Goal: Task Accomplishment & Management: Manage account settings

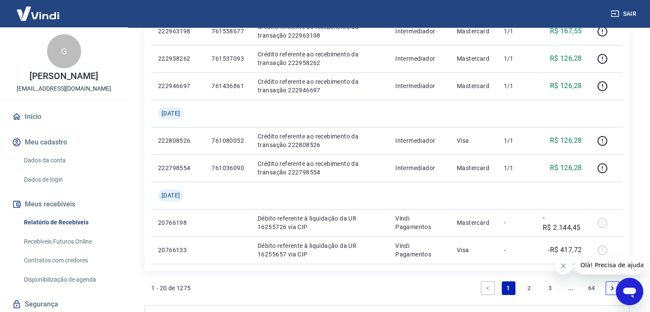
scroll to position [578, 0]
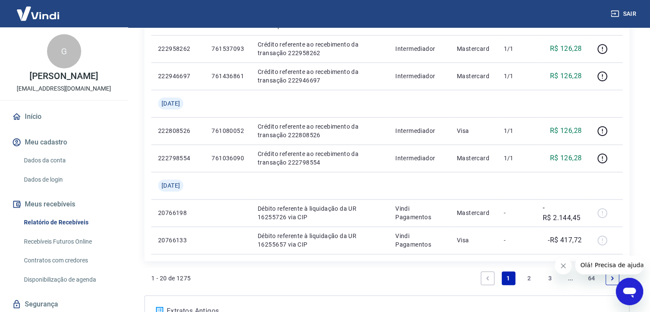
click at [529, 280] on link "2" at bounding box center [530, 279] width 14 height 14
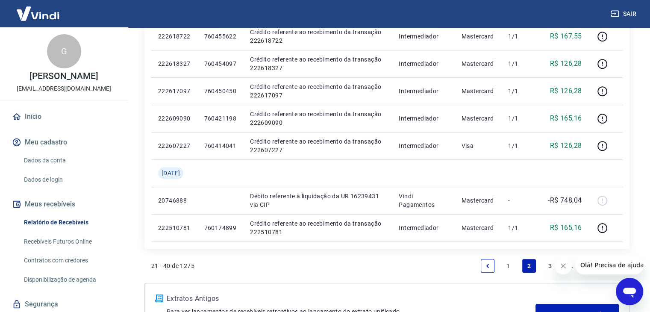
scroll to position [537, 0]
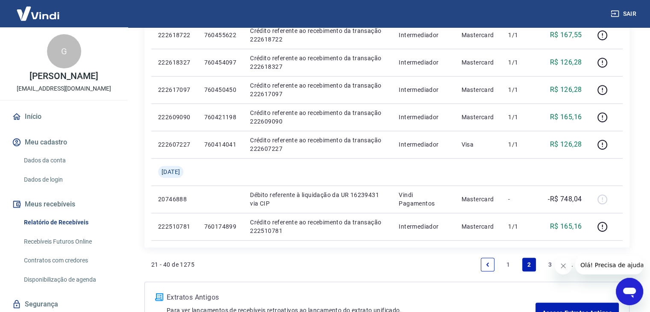
click at [510, 263] on link "1" at bounding box center [509, 265] width 14 height 14
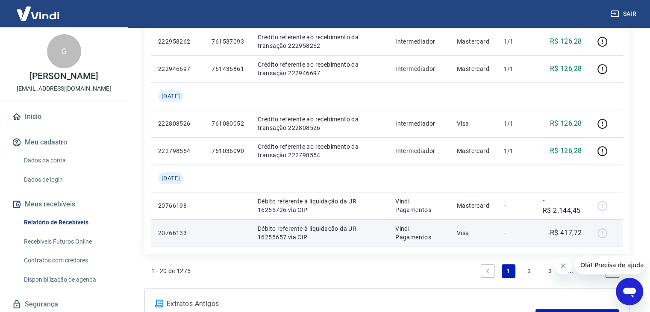
scroll to position [660, 0]
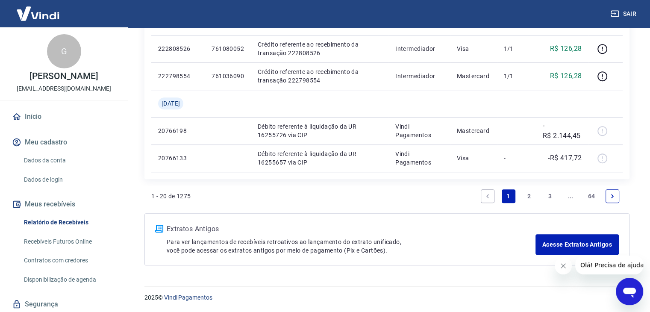
click at [528, 197] on link "2" at bounding box center [530, 196] width 14 height 14
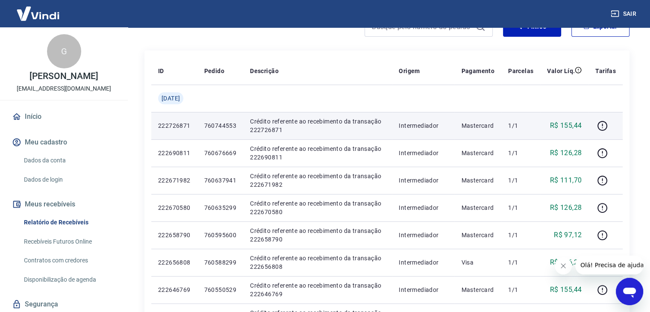
scroll to position [91, 0]
click at [229, 128] on p "760744553" at bounding box center [220, 125] width 32 height 9
copy p "760744553"
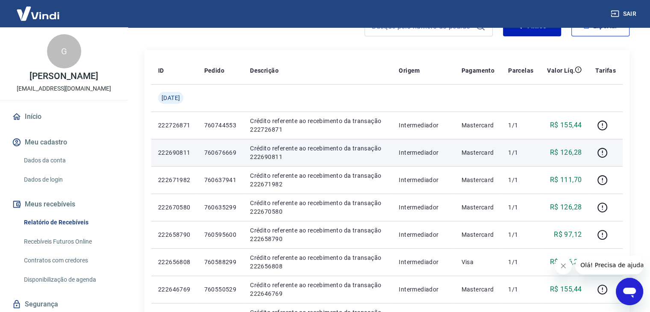
click at [227, 152] on p "760676669" at bounding box center [220, 152] width 32 height 9
copy p "760676669"
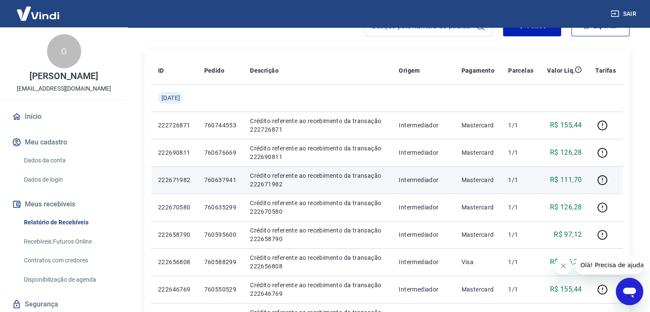
click at [224, 180] on p "760637941" at bounding box center [220, 180] width 32 height 9
copy p "760637941"
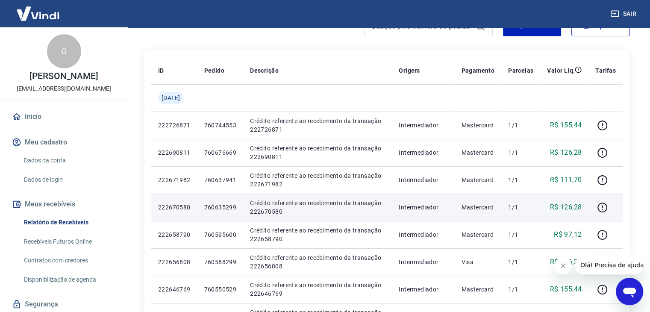
click at [233, 209] on p "760635299" at bounding box center [220, 207] width 32 height 9
copy p "760635299"
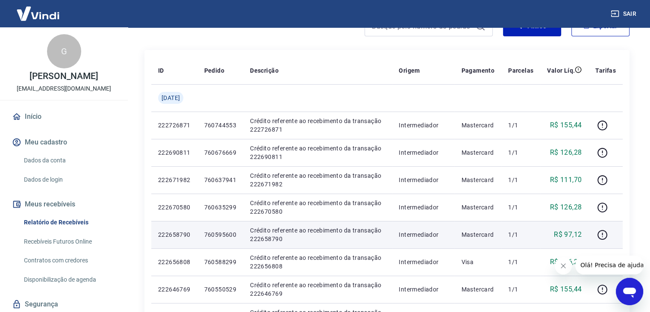
click at [223, 238] on p "760595600" at bounding box center [220, 234] width 32 height 9
copy p "760595600"
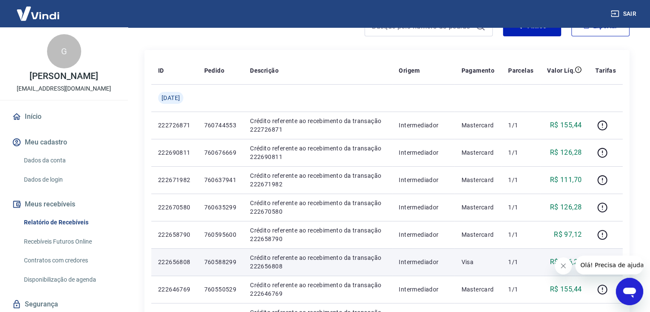
click at [229, 263] on p "760588299" at bounding box center [220, 262] width 32 height 9
copy p "760588299"
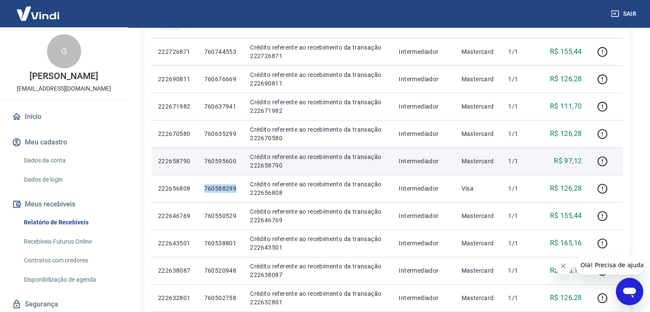
scroll to position [171, 0]
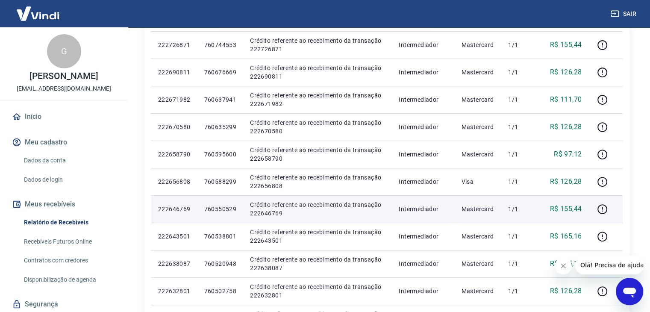
click at [227, 207] on p "760550529" at bounding box center [220, 209] width 32 height 9
copy p "760550529"
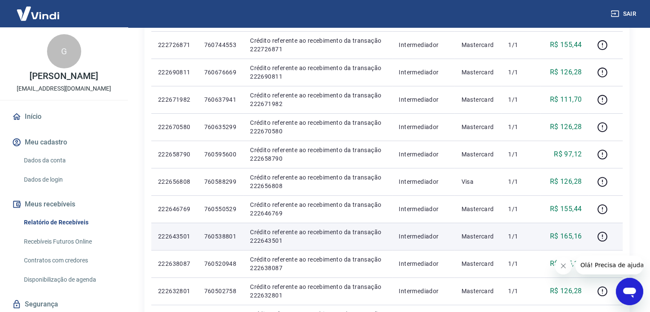
click at [224, 239] on p "760538801" at bounding box center [220, 236] width 32 height 9
copy p "760538801"
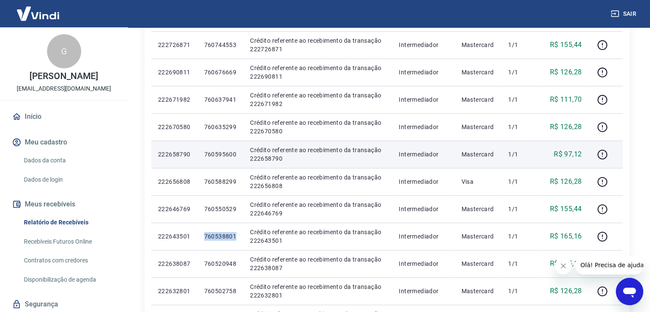
scroll to position [188, 0]
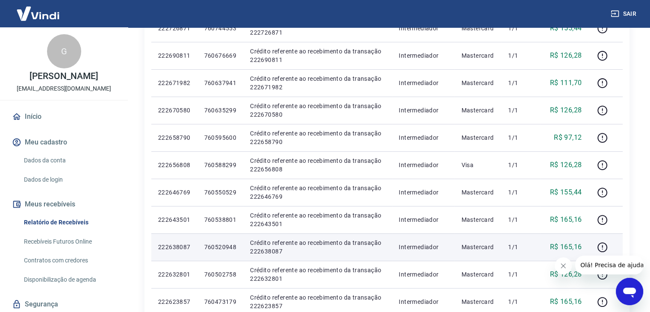
click at [225, 244] on p "760520948" at bounding box center [220, 247] width 32 height 9
copy p "760520948"
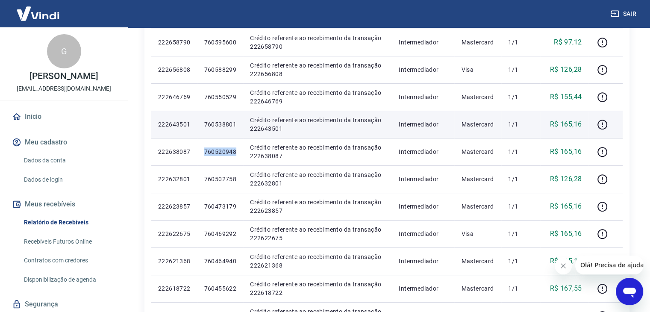
scroll to position [285, 0]
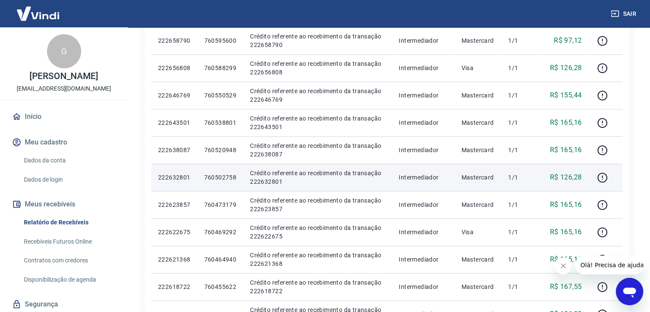
click at [224, 181] on p "760502758" at bounding box center [220, 177] width 32 height 9
copy p "760502758"
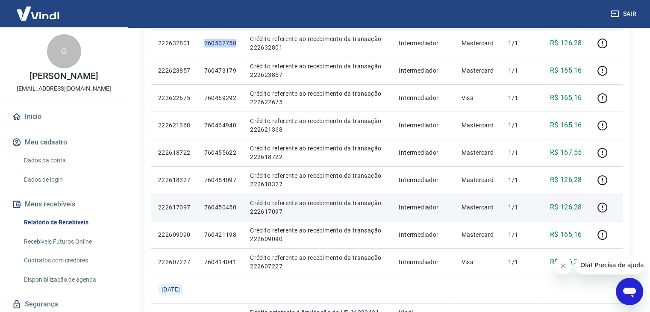
scroll to position [420, 0]
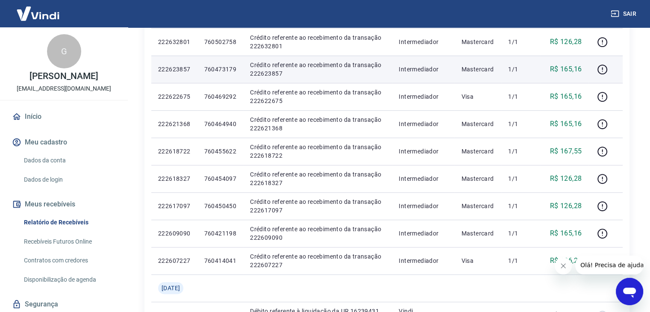
click at [227, 68] on p "760473179" at bounding box center [220, 69] width 32 height 9
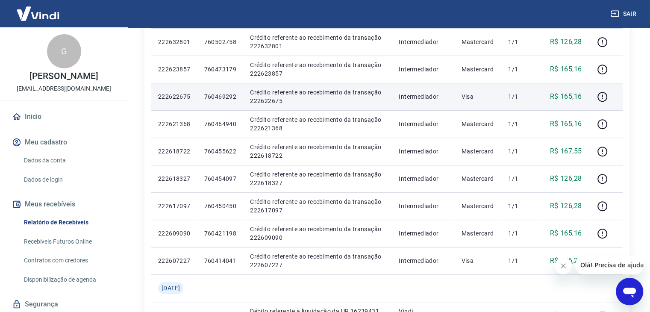
click at [225, 101] on td "760469292" at bounding box center [221, 96] width 46 height 27
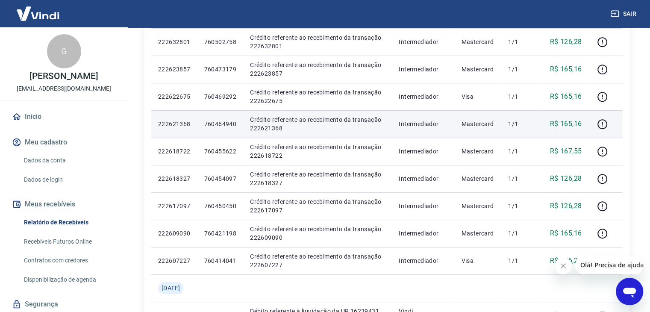
click at [222, 125] on p "760464940" at bounding box center [220, 124] width 32 height 9
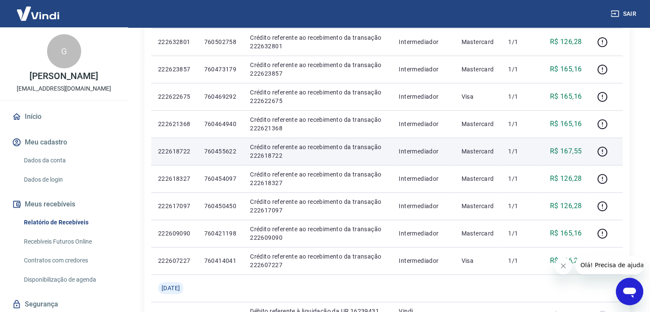
click at [223, 149] on p "760455622" at bounding box center [220, 151] width 32 height 9
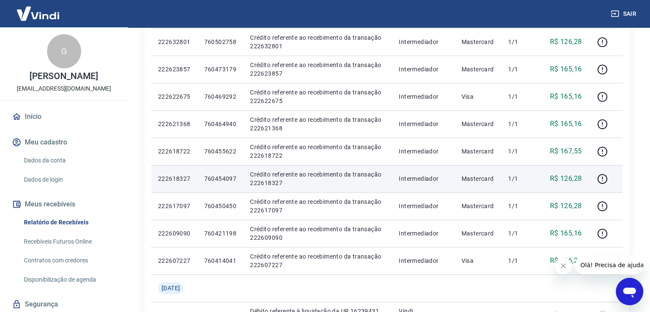
click at [226, 177] on p "760454097" at bounding box center [220, 178] width 32 height 9
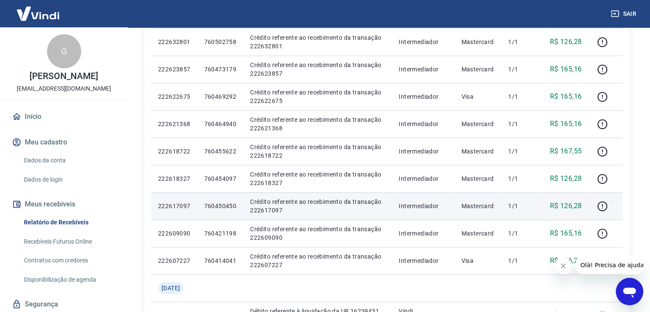
click at [224, 205] on p "760450450" at bounding box center [220, 206] width 32 height 9
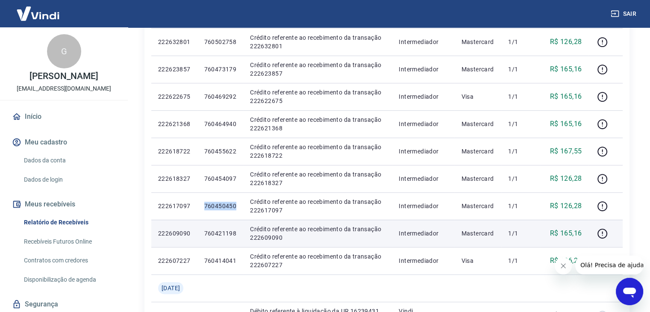
click at [230, 234] on p "760421198" at bounding box center [220, 233] width 32 height 9
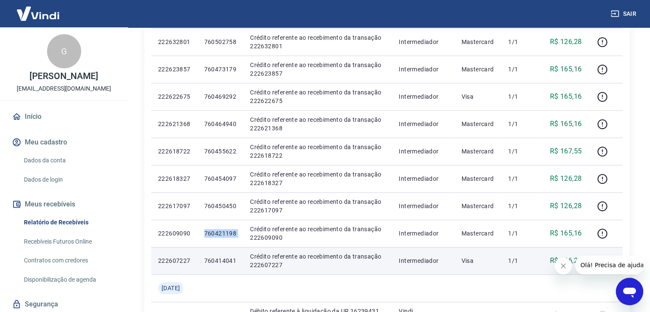
click at [229, 260] on p "760414041" at bounding box center [220, 261] width 32 height 9
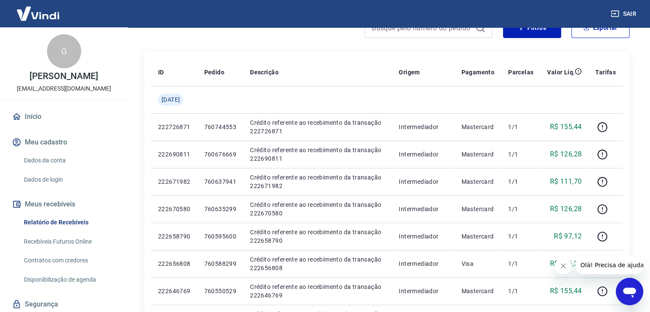
scroll to position [92, 0]
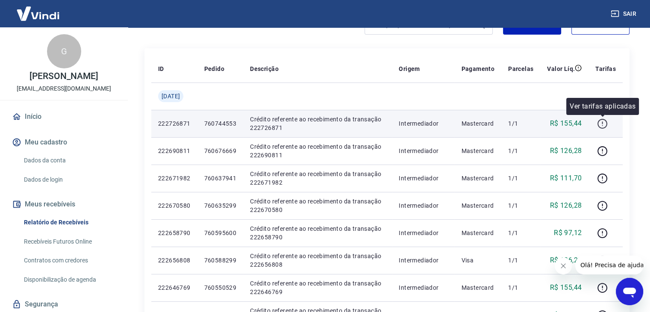
click at [600, 124] on icon "button" at bounding box center [602, 123] width 11 height 11
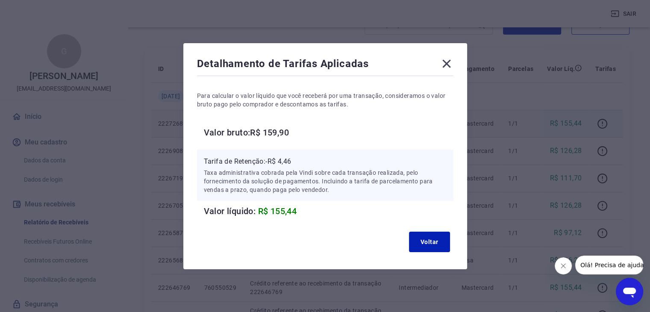
click at [605, 149] on div "Detalhamento de Tarifas Aplicadas Para calcular o valor líquido que você recebe…" at bounding box center [325, 156] width 650 height 312
click at [448, 65] on icon at bounding box center [447, 63] width 8 height 8
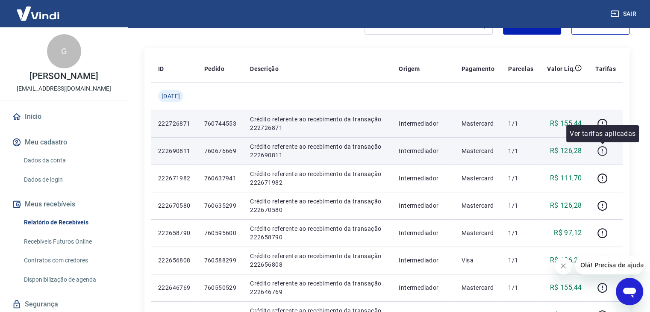
click at [605, 154] on icon "button" at bounding box center [602, 151] width 11 height 11
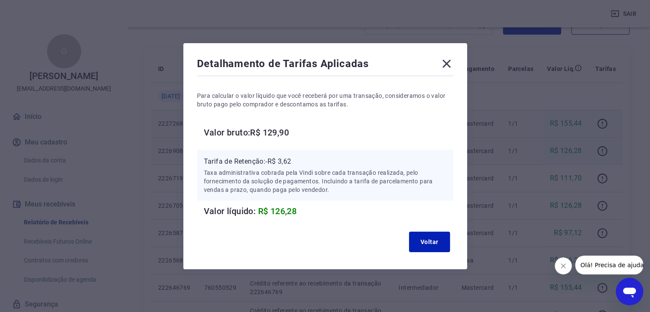
click at [449, 66] on icon at bounding box center [447, 64] width 14 height 14
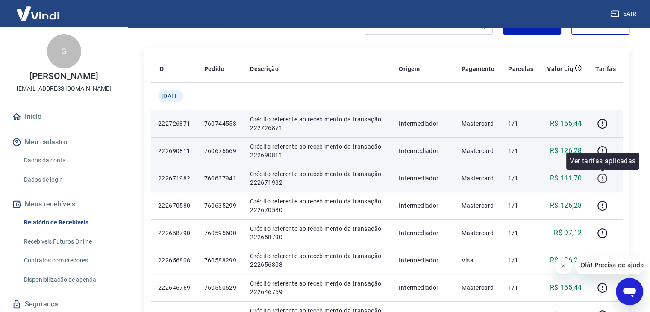
click at [601, 175] on icon "button" at bounding box center [602, 178] width 11 height 11
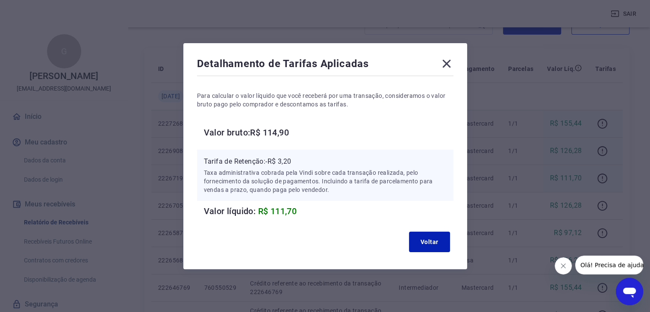
click at [451, 60] on icon at bounding box center [447, 64] width 14 height 14
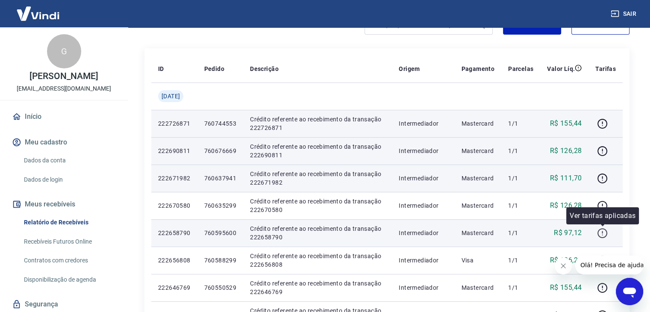
click at [602, 233] on icon "button" at bounding box center [602, 233] width 11 height 11
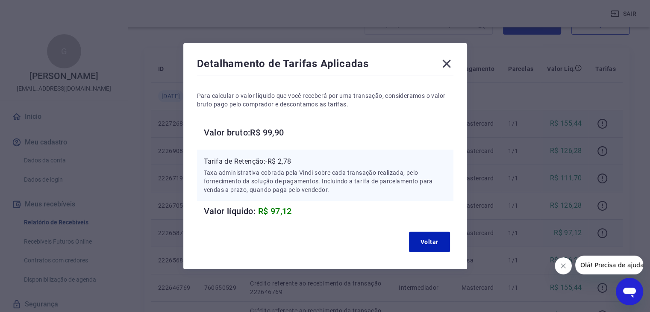
click at [442, 66] on div "Detalhamento de Tarifas Aplicadas" at bounding box center [325, 65] width 257 height 17
click at [450, 64] on icon at bounding box center [447, 63] width 8 height 8
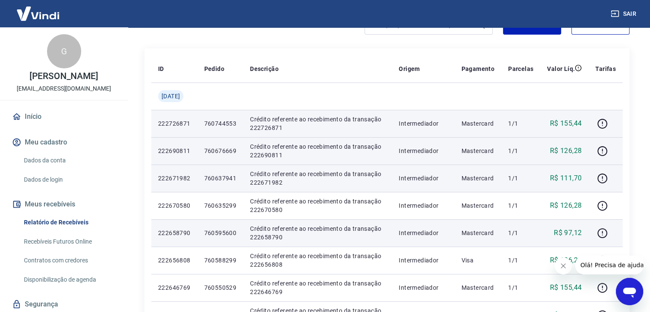
click at [479, 232] on p "Mastercard" at bounding box center [477, 233] width 33 height 9
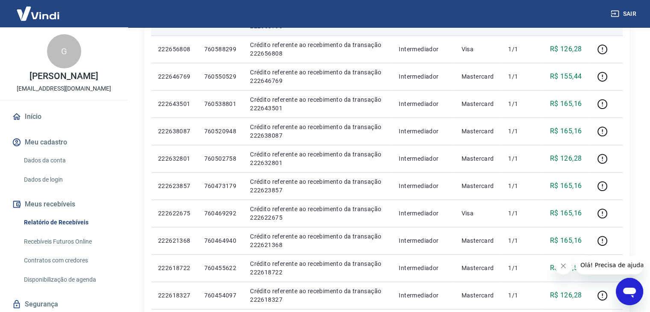
scroll to position [304, 0]
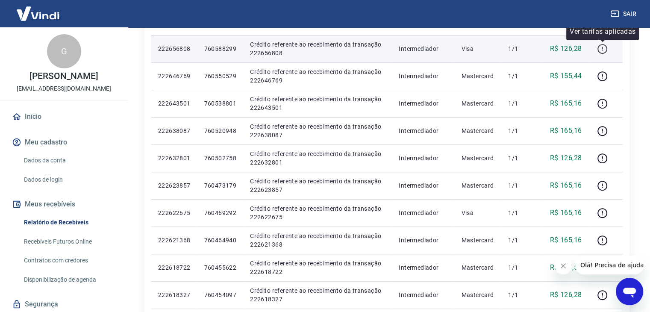
click at [604, 49] on icon "button" at bounding box center [602, 49] width 11 height 11
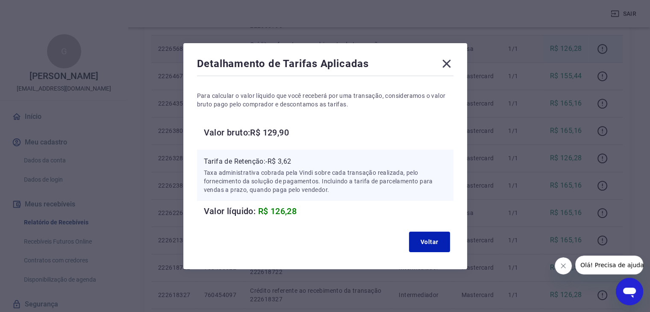
click at [450, 62] on icon at bounding box center [447, 63] width 8 height 8
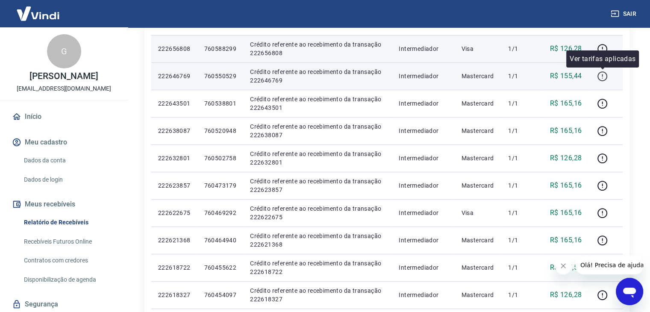
click at [600, 77] on icon "button" at bounding box center [602, 76] width 11 height 11
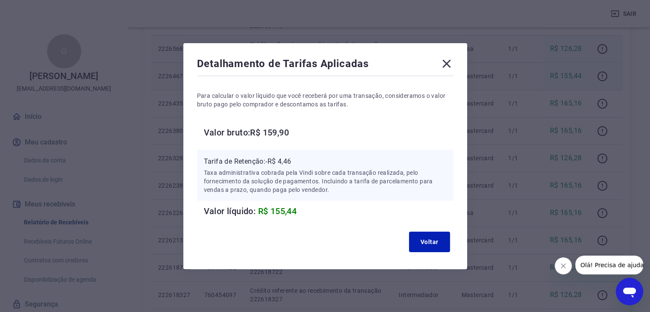
click at [449, 62] on icon at bounding box center [447, 64] width 14 height 14
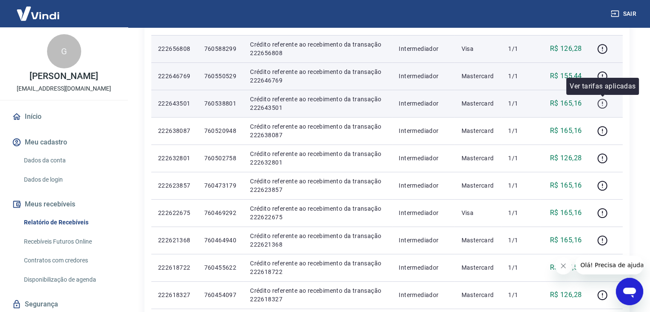
click at [603, 103] on icon "button" at bounding box center [602, 102] width 1 height 3
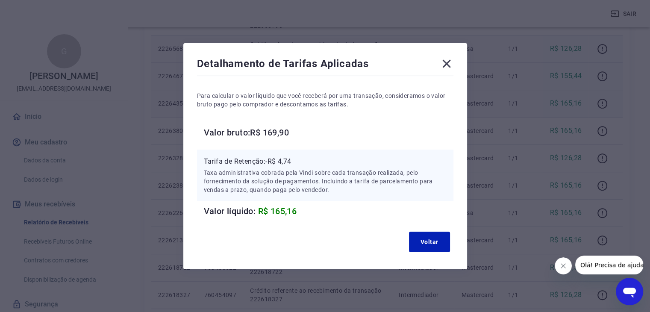
click at [450, 62] on icon at bounding box center [447, 64] width 14 height 14
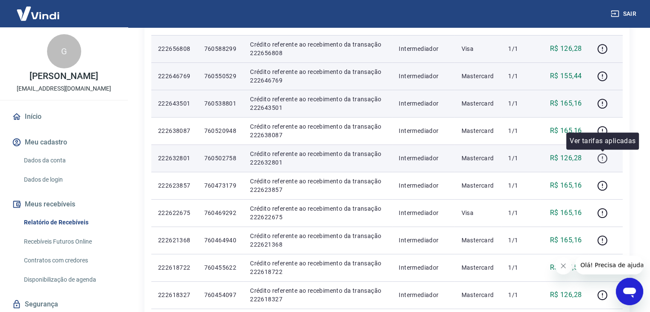
click at [600, 160] on icon "button" at bounding box center [602, 158] width 11 height 11
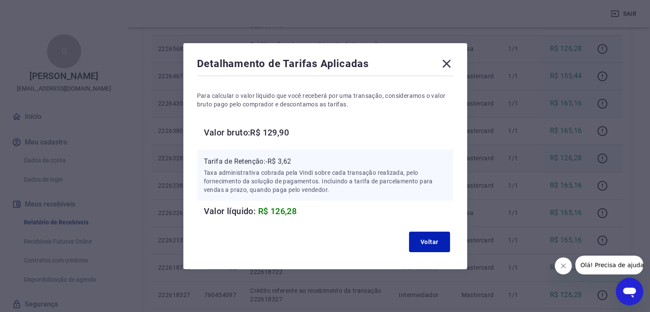
click at [449, 63] on icon at bounding box center [447, 63] width 8 height 8
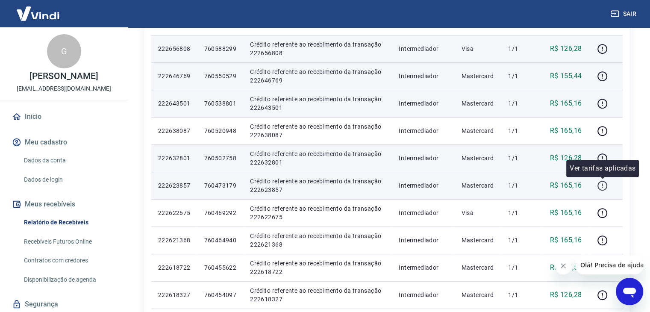
click at [603, 187] on icon "button" at bounding box center [602, 185] width 11 height 11
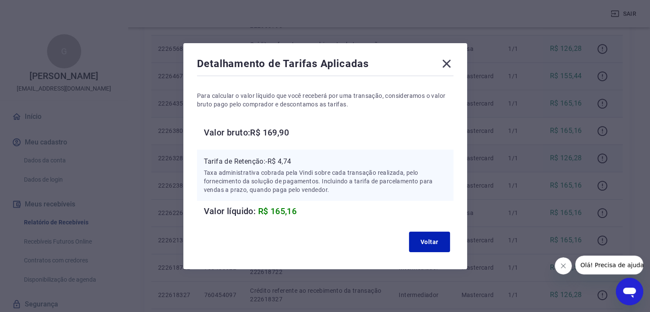
click at [446, 60] on icon at bounding box center [447, 63] width 8 height 8
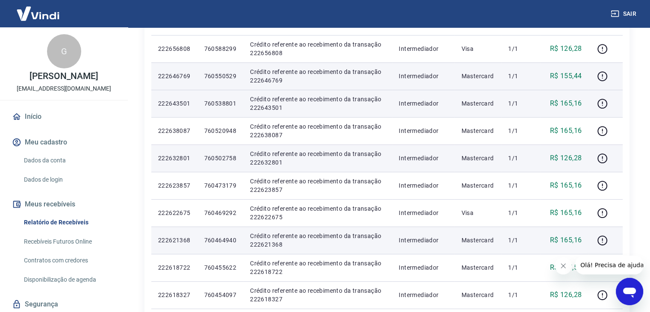
click at [489, 242] on p "Mastercard" at bounding box center [477, 240] width 33 height 9
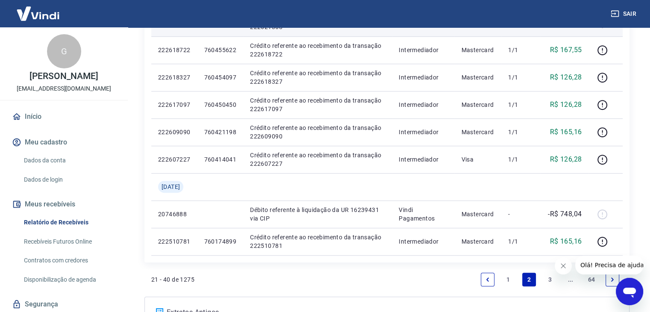
scroll to position [523, 0]
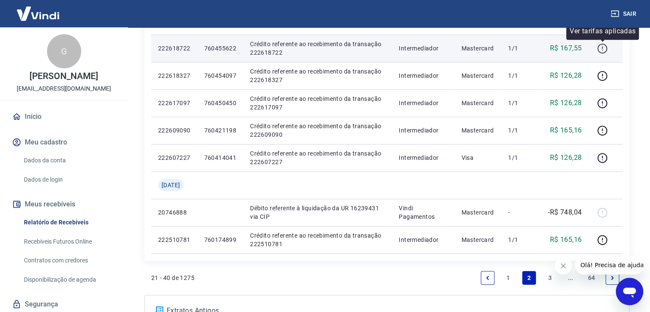
click at [604, 50] on icon "button" at bounding box center [602, 48] width 11 height 11
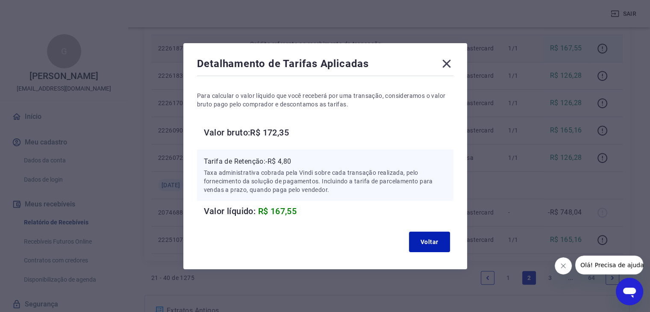
click at [454, 61] on icon at bounding box center [447, 64] width 14 height 14
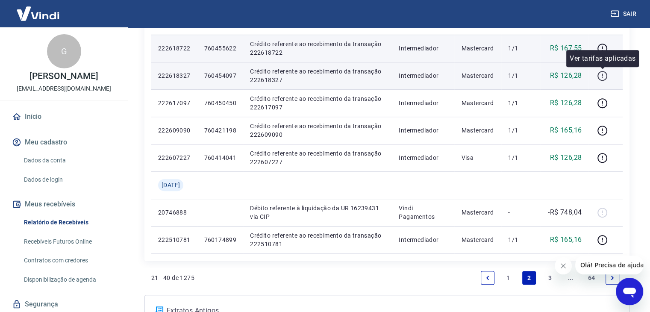
click at [603, 76] on icon "button" at bounding box center [602, 75] width 1 height 3
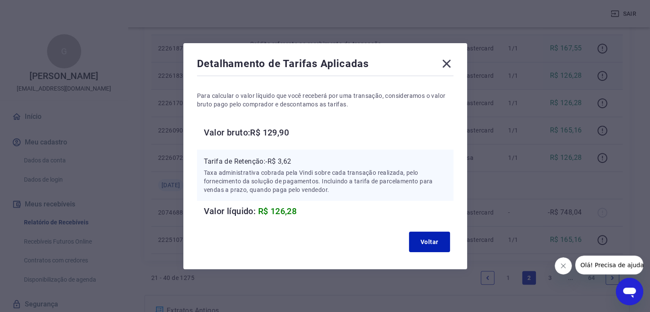
click at [449, 62] on icon at bounding box center [447, 64] width 14 height 14
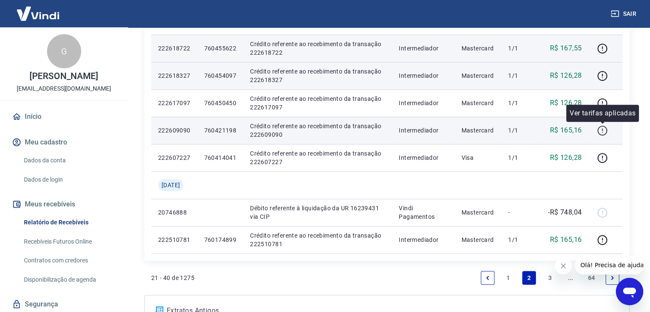
click at [603, 132] on icon "button" at bounding box center [602, 132] width 1 height 1
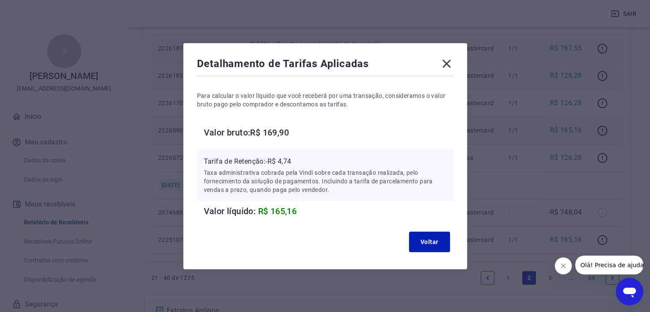
click at [452, 63] on icon at bounding box center [447, 64] width 14 height 14
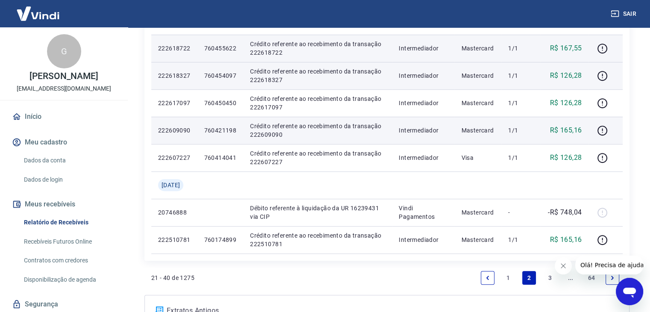
click at [563, 50] on p "R$ 167,55" at bounding box center [566, 48] width 32 height 10
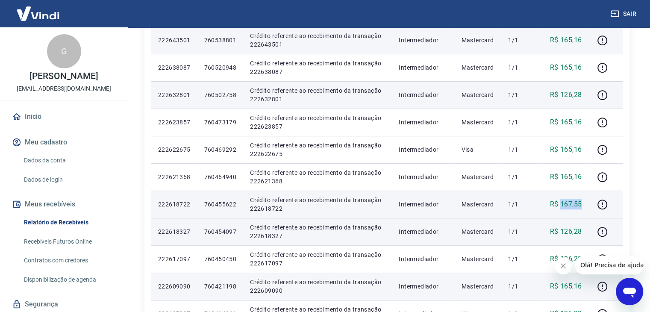
scroll to position [366, 0]
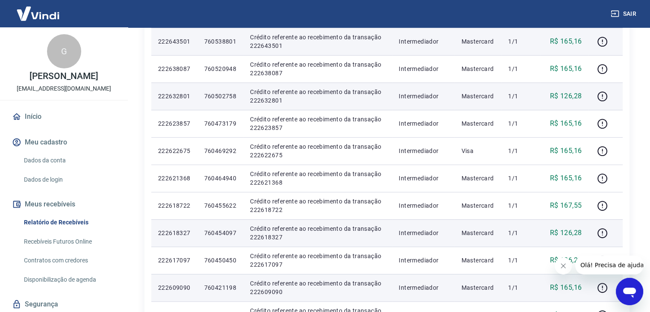
click at [566, 40] on p "R$ 165,16" at bounding box center [566, 41] width 32 height 10
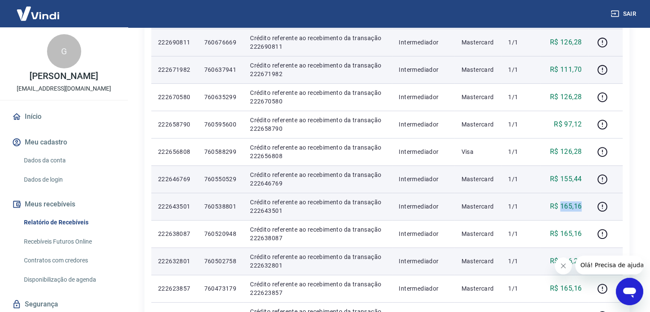
scroll to position [200, 0]
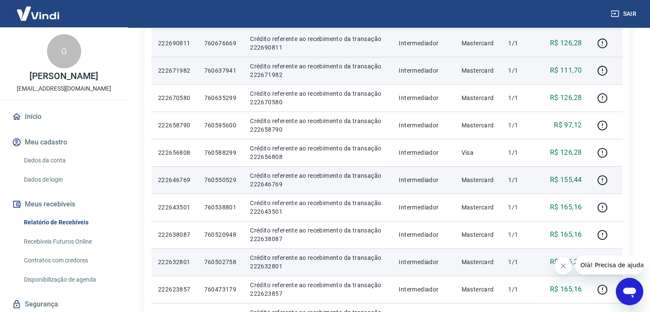
click at [568, 41] on p "R$ 126,28" at bounding box center [566, 43] width 32 height 10
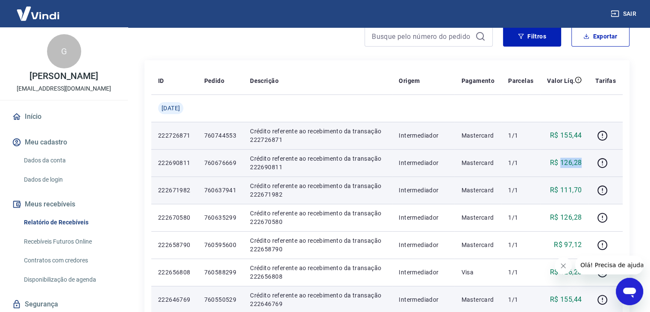
scroll to position [78, 0]
